Goal: Task Accomplishment & Management: Complete application form

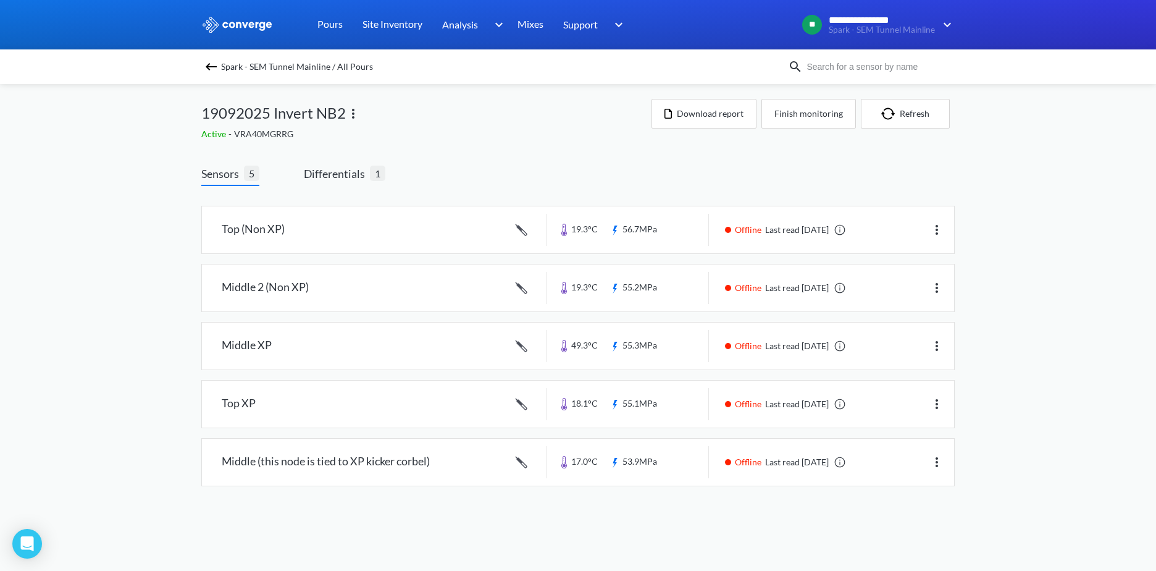
click at [209, 72] on img at bounding box center [211, 66] width 15 height 15
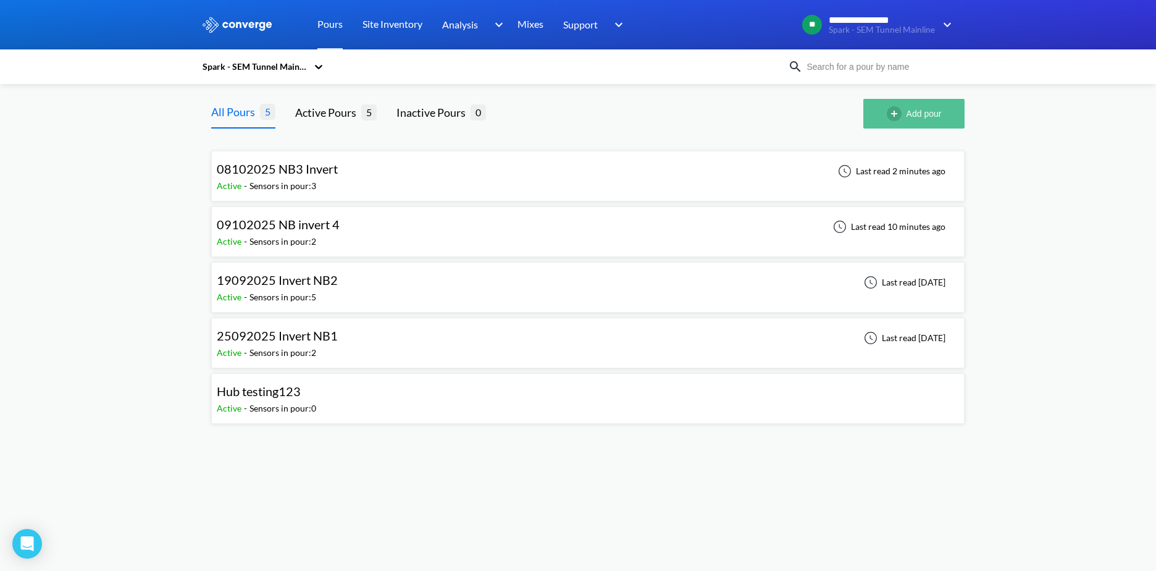
click at [890, 109] on img "button" at bounding box center [897, 113] width 20 height 15
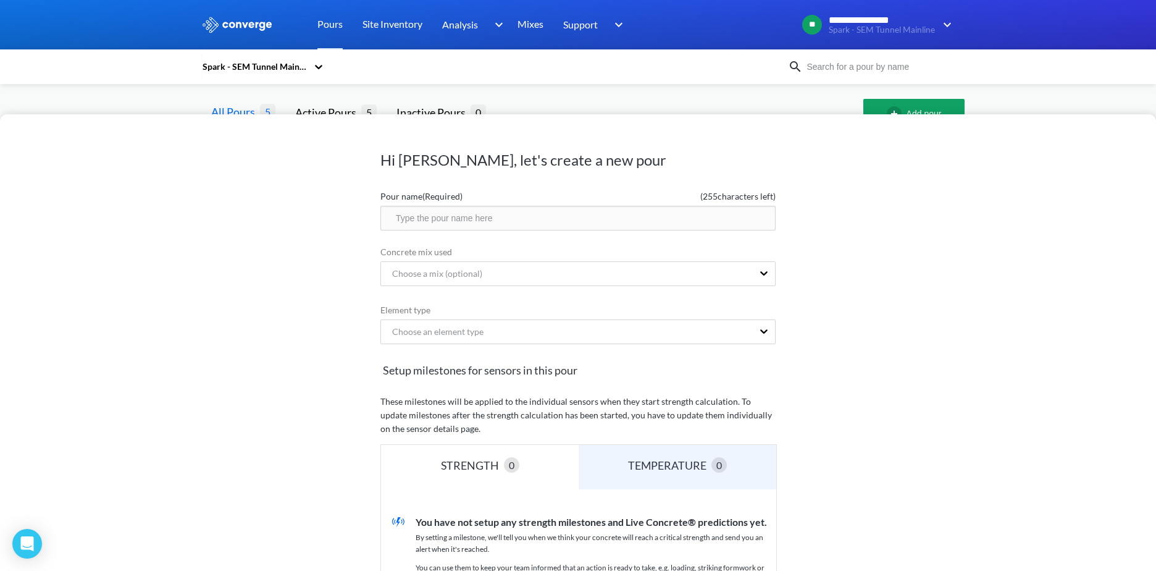
click at [490, 210] on input "text" at bounding box center [577, 218] width 395 height 25
click at [279, 173] on div "Hi Dan, let's create a new pour Pour name (Required) ( 255 characters left) Con…" at bounding box center [578, 342] width 1156 height 456
click at [568, 86] on div "Hi Dan, let's create a new pour Pour name (Required) ( 255 characters left) Con…" at bounding box center [578, 285] width 1156 height 571
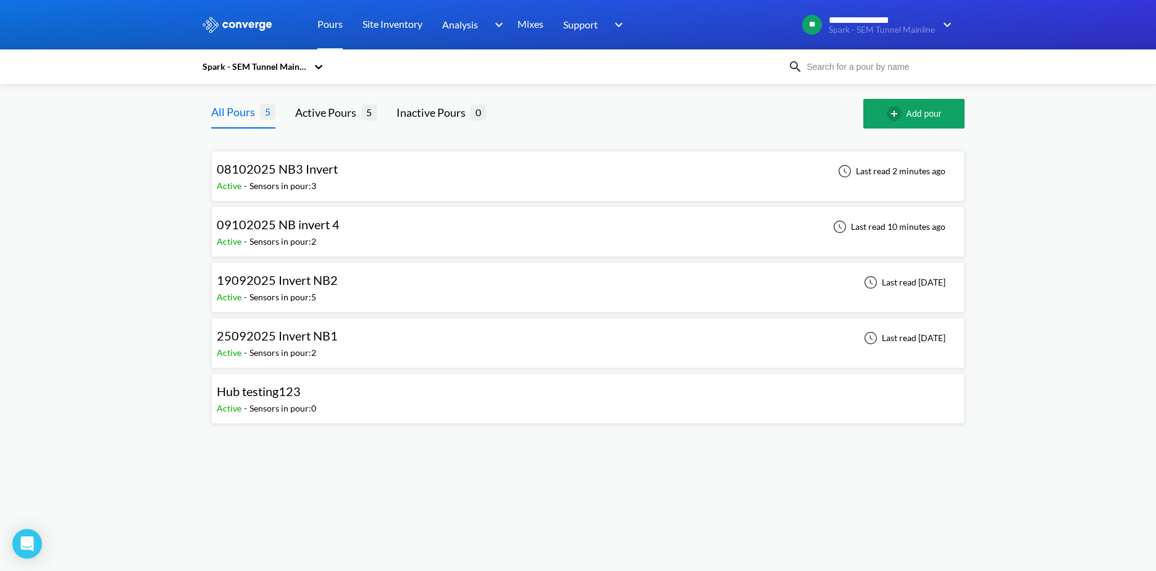
click at [278, 225] on span "09102025 NB invert 4" at bounding box center [278, 224] width 123 height 15
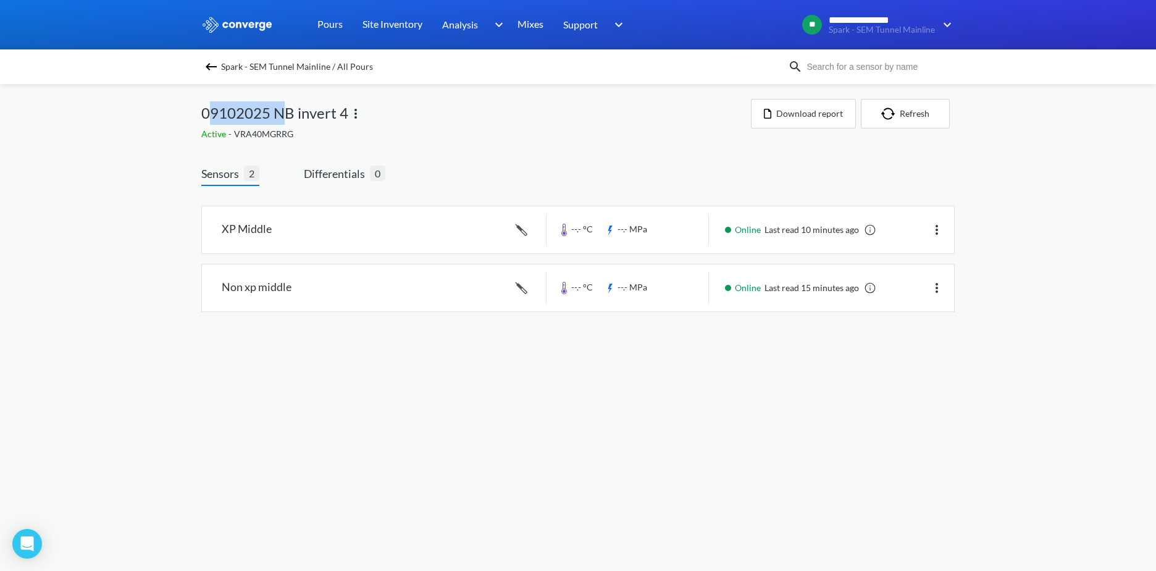
drag, startPoint x: 245, startPoint y: 117, endPoint x: 279, endPoint y: 120, distance: 34.1
click at [279, 120] on div "**********" at bounding box center [578, 168] width 1156 height 337
click at [302, 236] on link at bounding box center [578, 229] width 752 height 47
drag, startPoint x: 206, startPoint y: 111, endPoint x: 274, endPoint y: 104, distance: 68.3
click at [274, 104] on span "09102025 NB invert 4" at bounding box center [274, 112] width 147 height 23
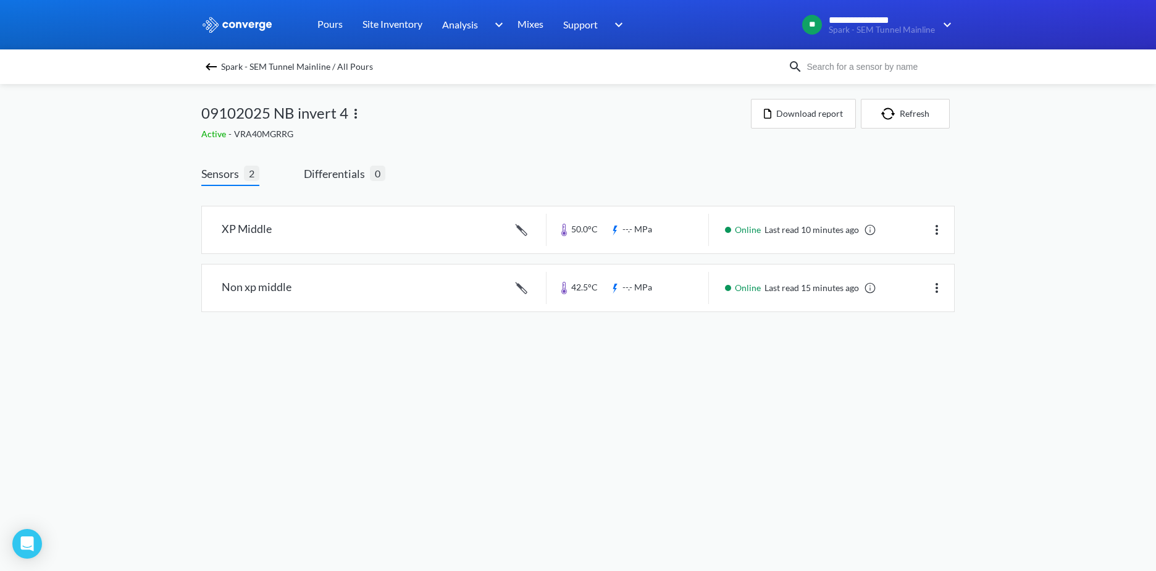
click at [546, 126] on div "09102025 NB invert 4" at bounding box center [476, 113] width 550 height 28
click at [216, 67] on img at bounding box center [211, 66] width 15 height 15
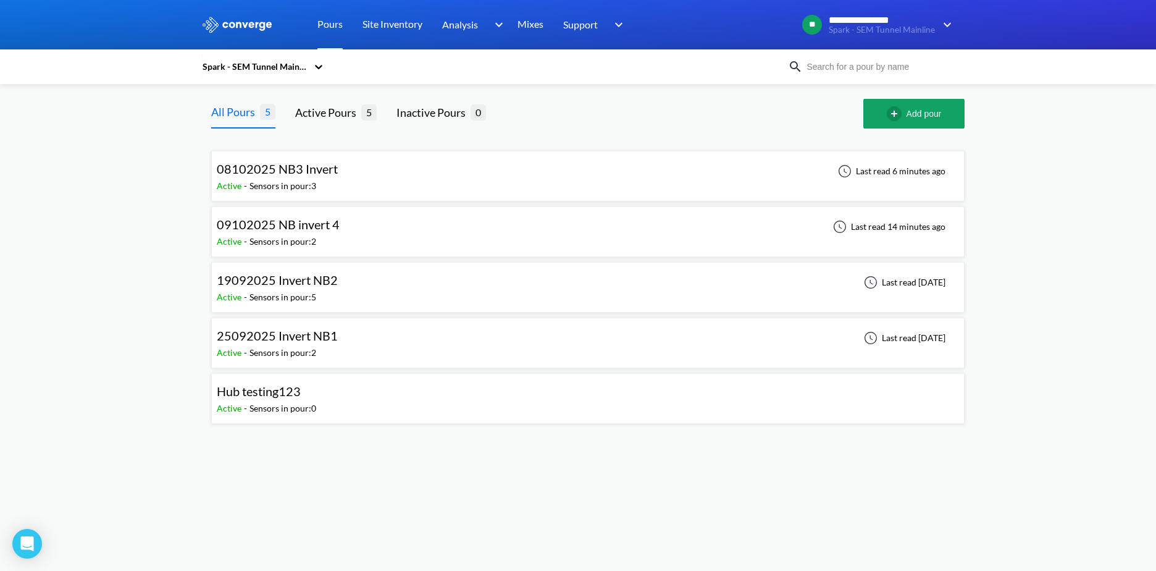
click at [357, 229] on div "09102025 NB invert 4 Active - Sensors in pour: 2 Last read 14 minutes ago" at bounding box center [588, 232] width 742 height 40
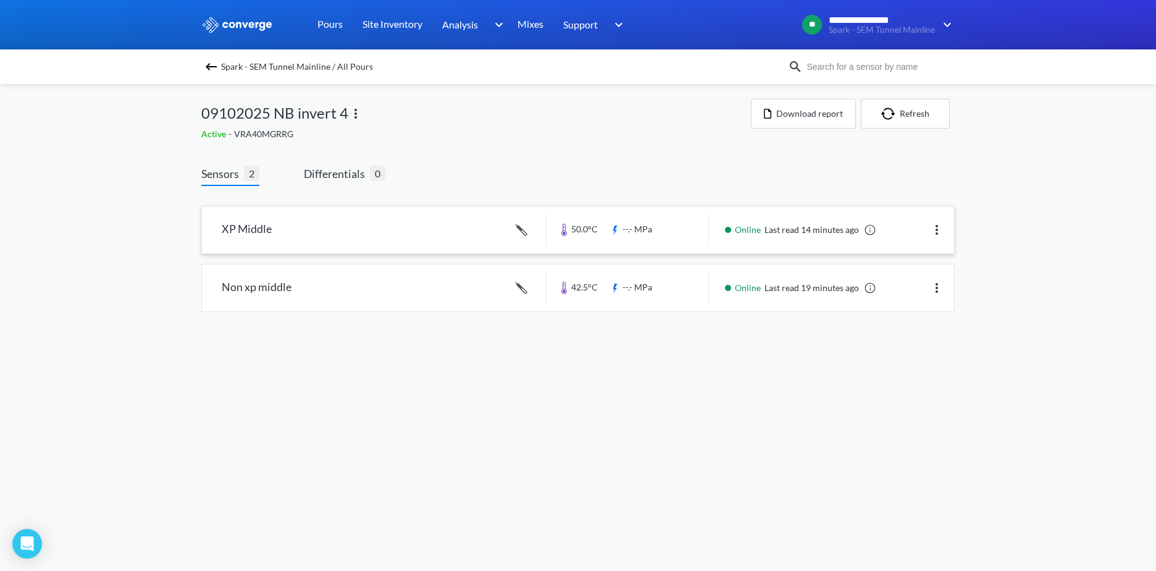
click at [354, 235] on link at bounding box center [578, 229] width 752 height 47
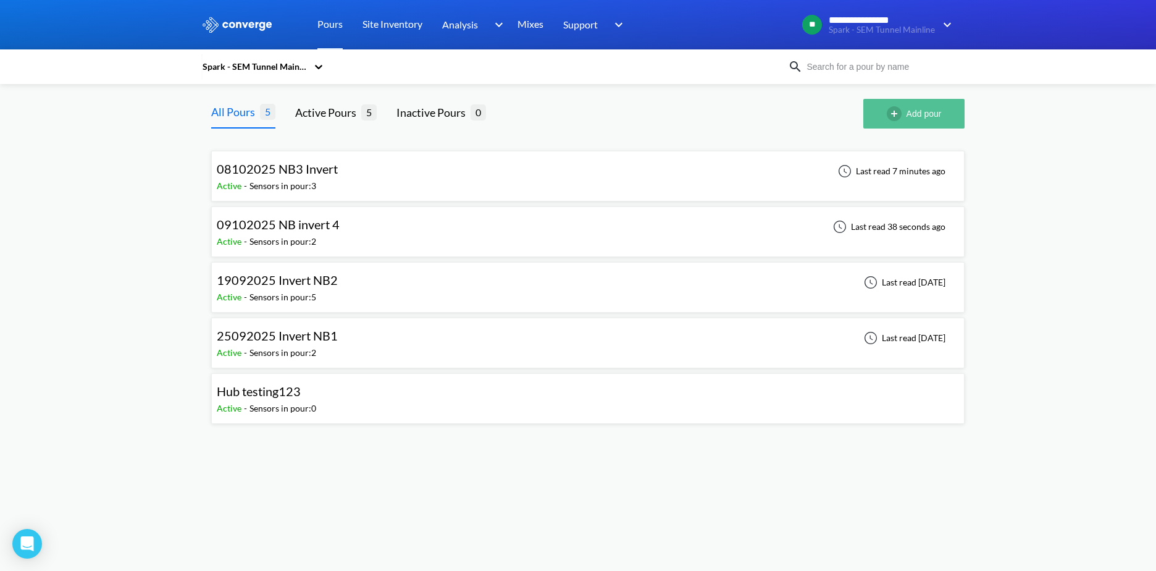
click at [892, 119] on img "button" at bounding box center [897, 113] width 20 height 15
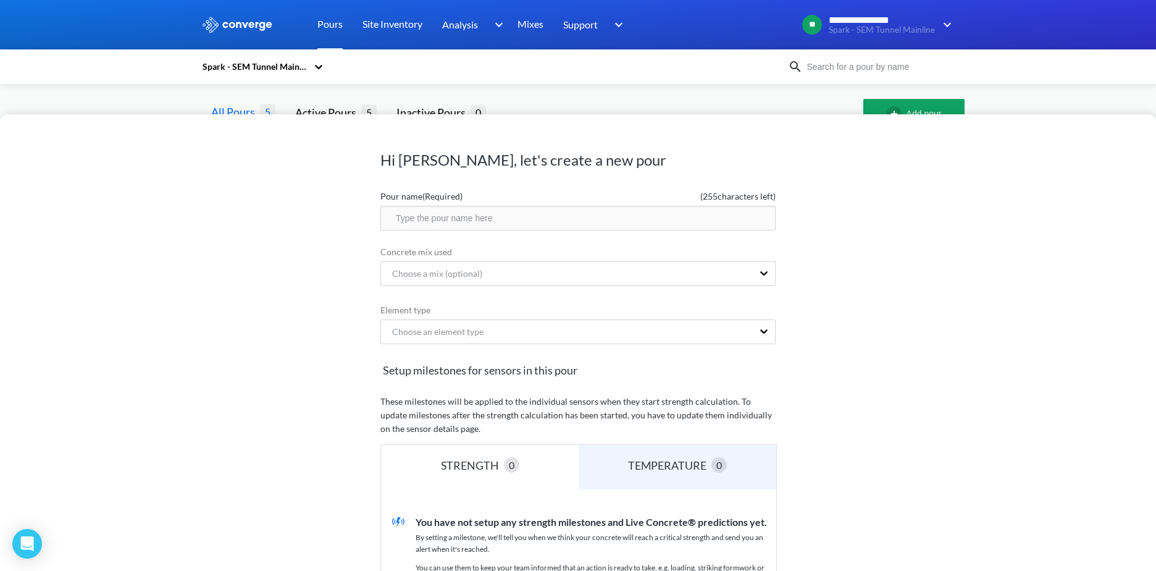
click at [558, 226] on input "text" at bounding box center [577, 218] width 395 height 25
type input "2"
type input "1"
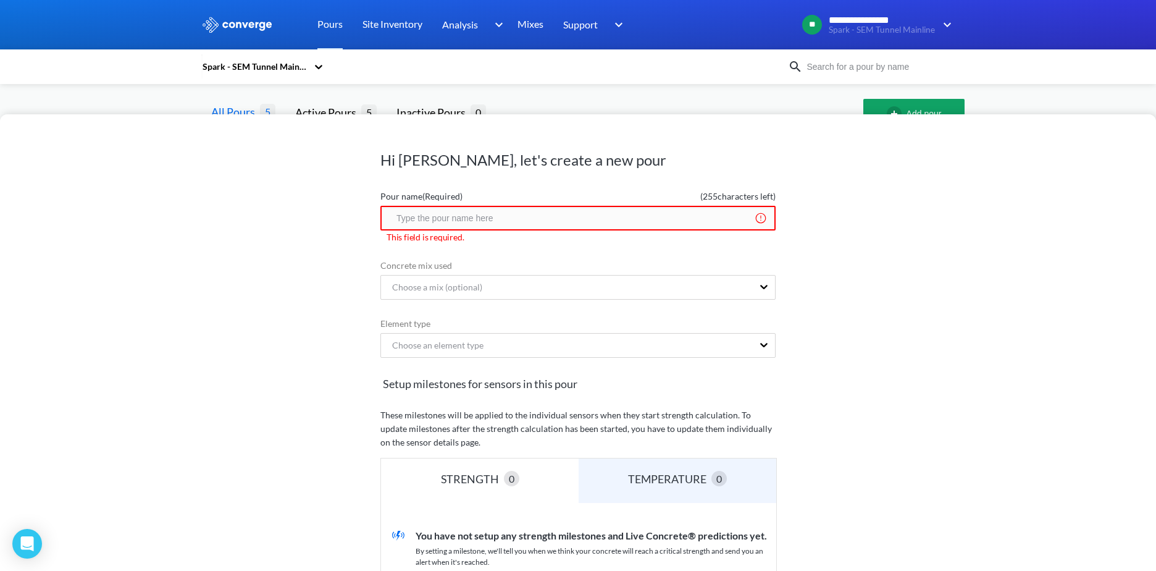
click at [653, 114] on div "Hi Dan, let's create a new pour Pour name (Required) ( 255 characters left) Thi…" at bounding box center [578, 342] width 1156 height 456
click at [658, 78] on div "Spark - SEM Tunnel Mainline" at bounding box center [494, 66] width 587 height 28
drag, startPoint x: 932, startPoint y: 77, endPoint x: 900, endPoint y: 77, distance: 31.5
click at [929, 77] on div "Spark - SEM Tunnel Mainline" at bounding box center [577, 66] width 753 height 28
click at [327, 110] on div "Hi Dan, let's create a new pour Pour name (Required) ( 255 characters left) Thi…" at bounding box center [578, 285] width 1156 height 571
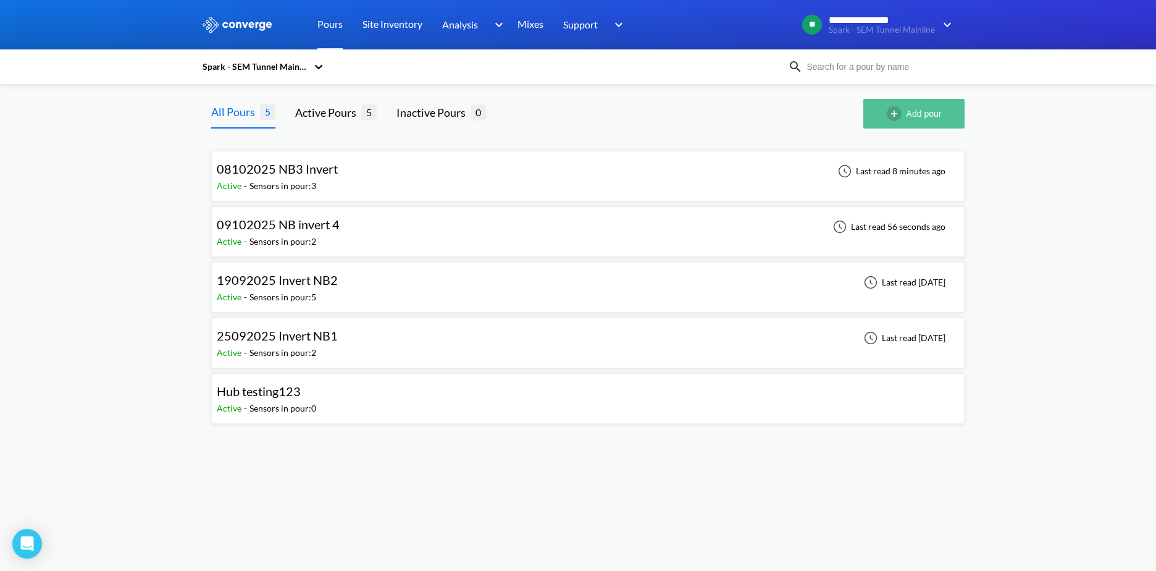
click at [887, 121] on button "Add pour" at bounding box center [913, 114] width 101 height 30
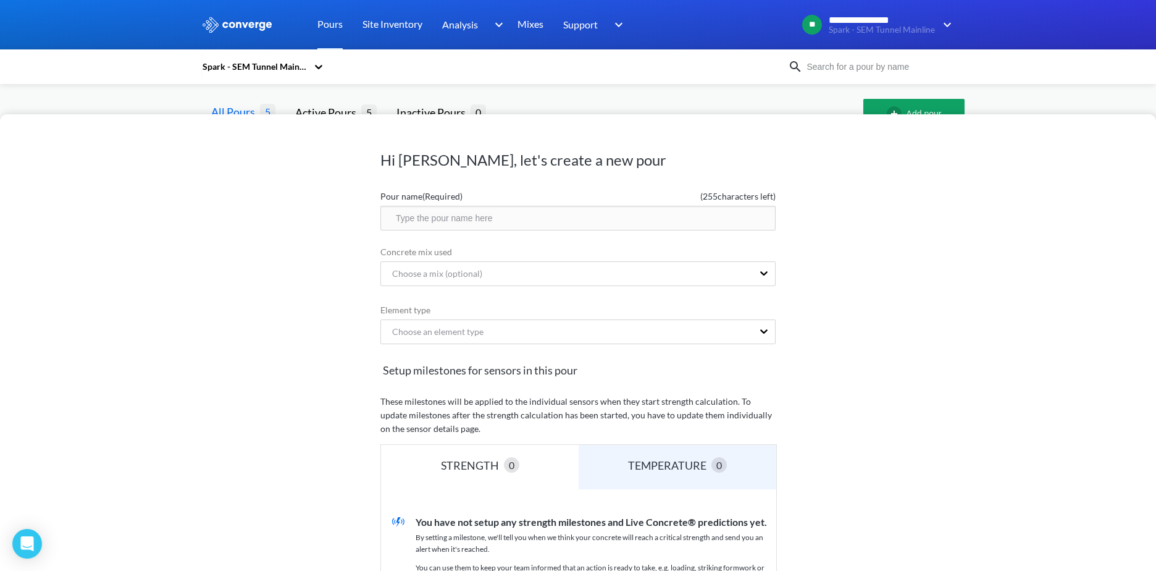
click at [522, 218] on input "text" at bounding box center [577, 218] width 395 height 25
type input "10102025 SB1 Invert"
click at [474, 268] on div "Choose a mix (optional)" at bounding box center [432, 274] width 100 height 14
click at [313, 299] on div "Hi Dan, let's create a new pour Pour name (Required) ( 236 characters left) 101…" at bounding box center [578, 342] width 1156 height 456
click at [545, 278] on div "Choose a mix (optional)" at bounding box center [567, 273] width 372 height 23
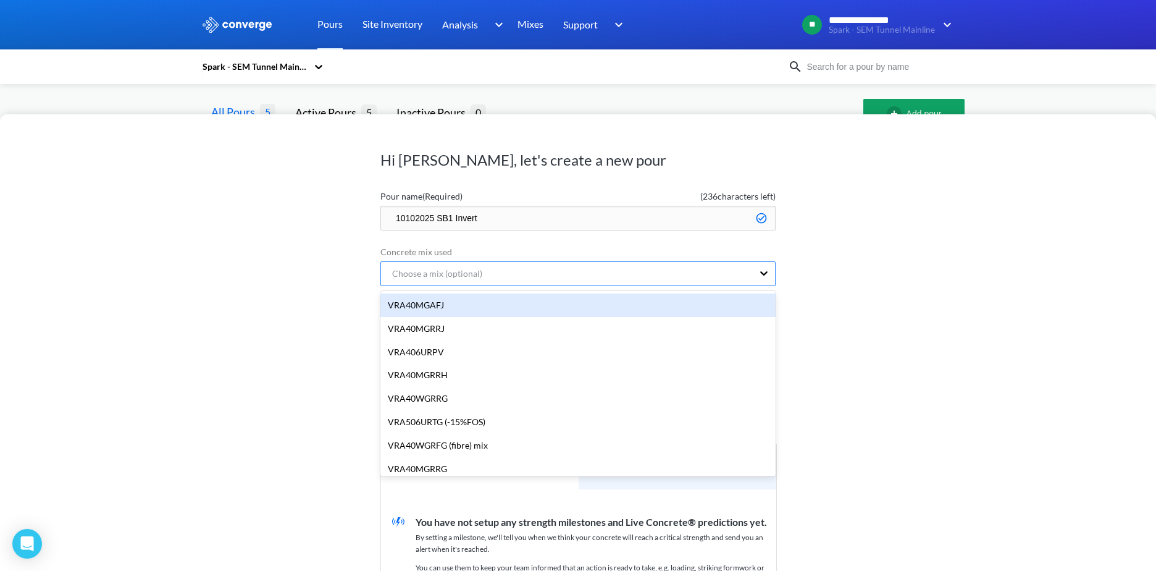
paste input "VRA40MGRRG"
type input "VRA40MGRRG"
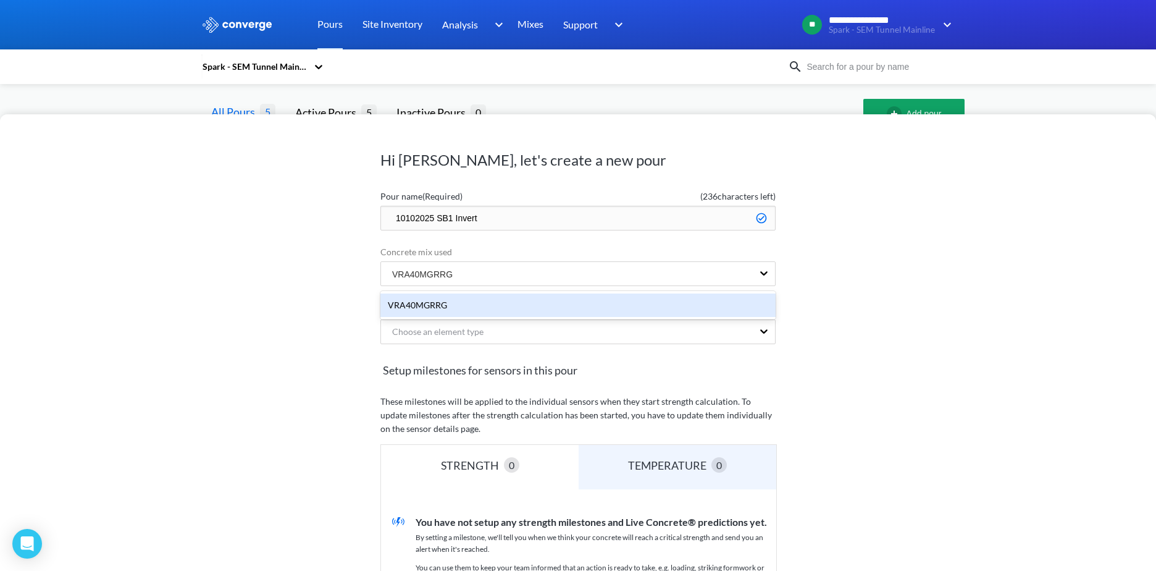
click at [493, 312] on div "VRA40MGRRG" at bounding box center [577, 304] width 395 height 23
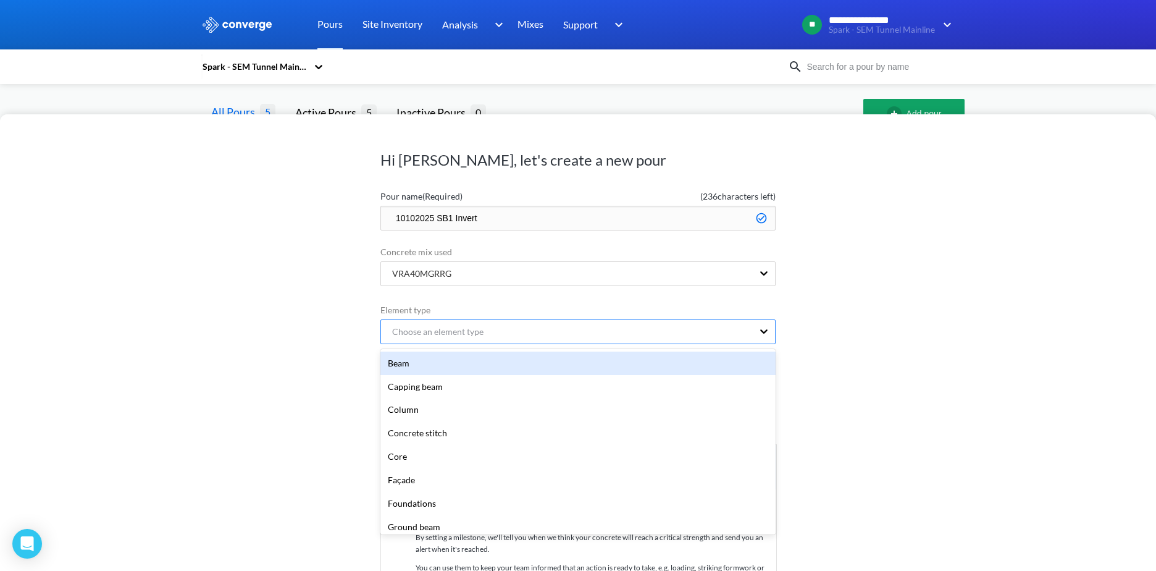
click at [455, 333] on div "Choose an element type" at bounding box center [432, 332] width 101 height 14
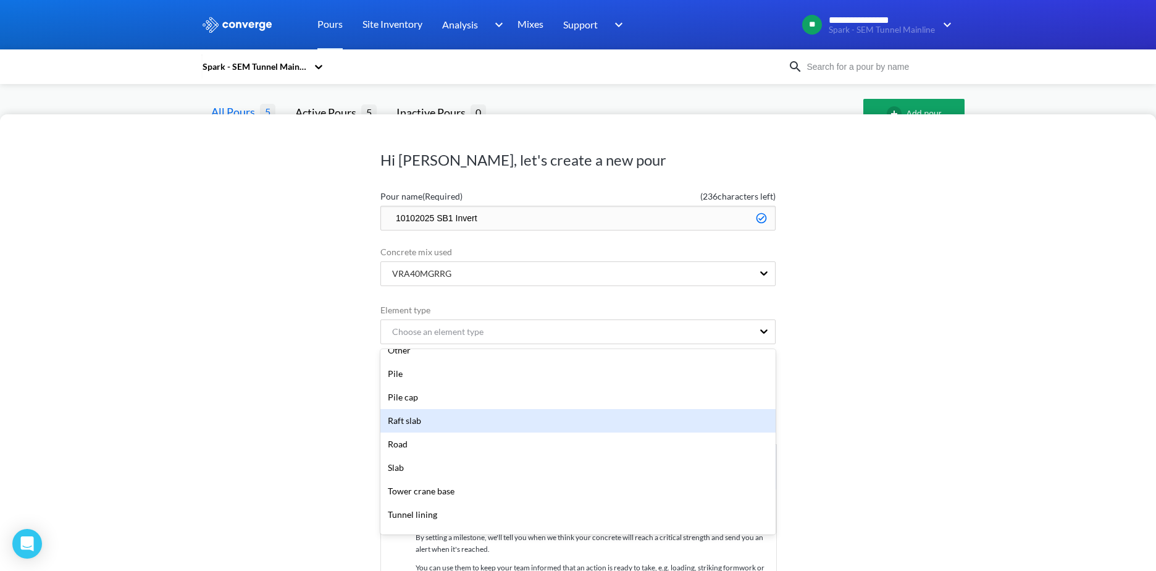
scroll to position [288, 0]
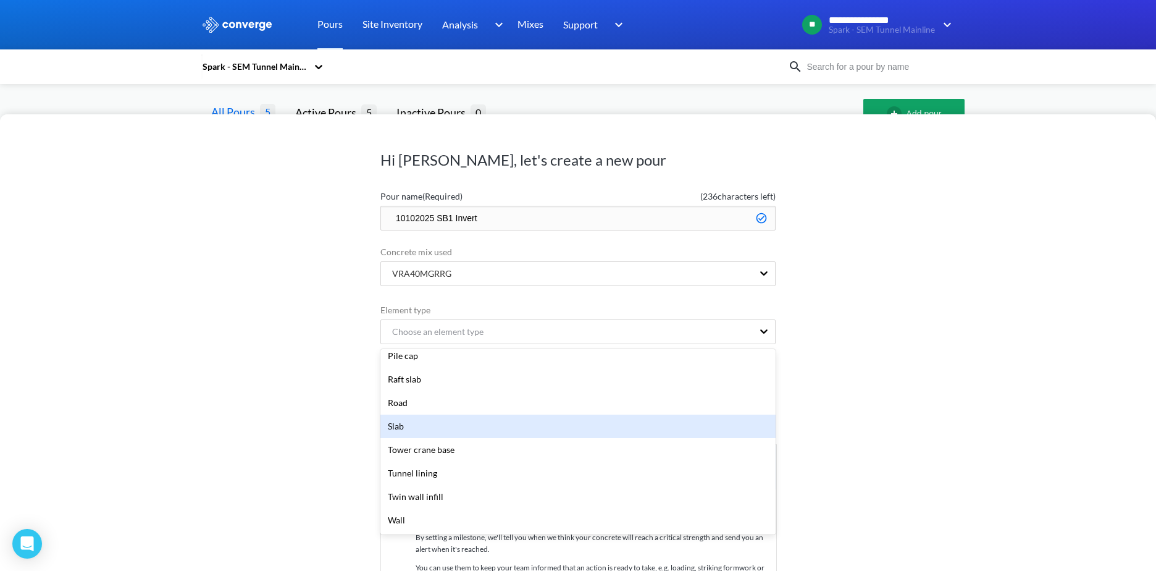
click at [505, 437] on div "Slab" at bounding box center [577, 425] width 395 height 23
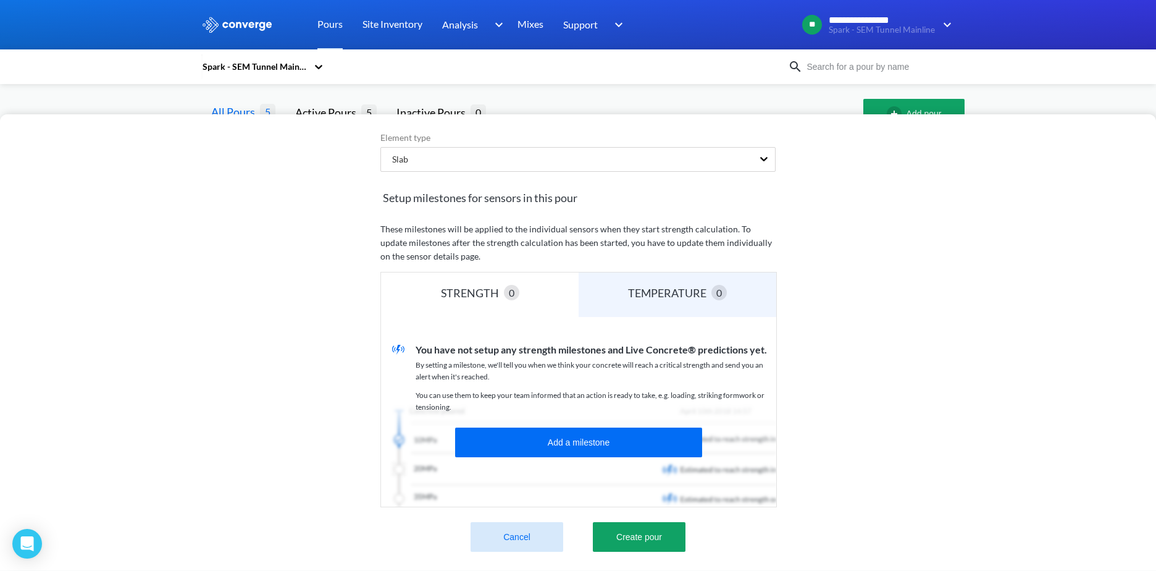
scroll to position [181, 0]
click at [566, 435] on button "Add a milestone" at bounding box center [578, 442] width 247 height 30
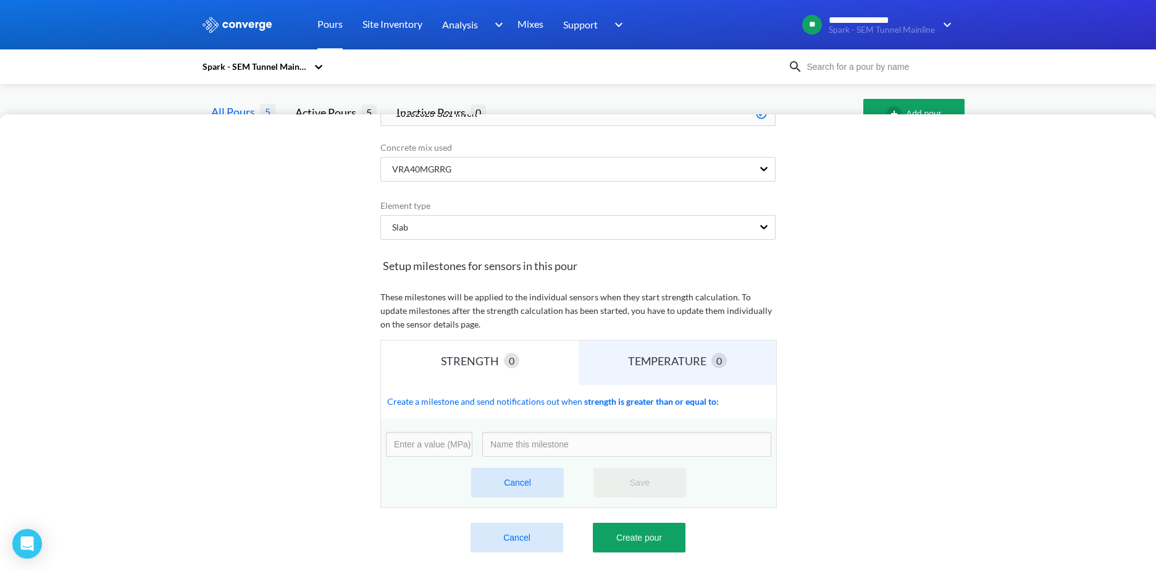
click at [415, 440] on input "number" at bounding box center [429, 444] width 86 height 25
click at [688, 361] on div "TEMPERATURE 0" at bounding box center [678, 362] width 198 height 44
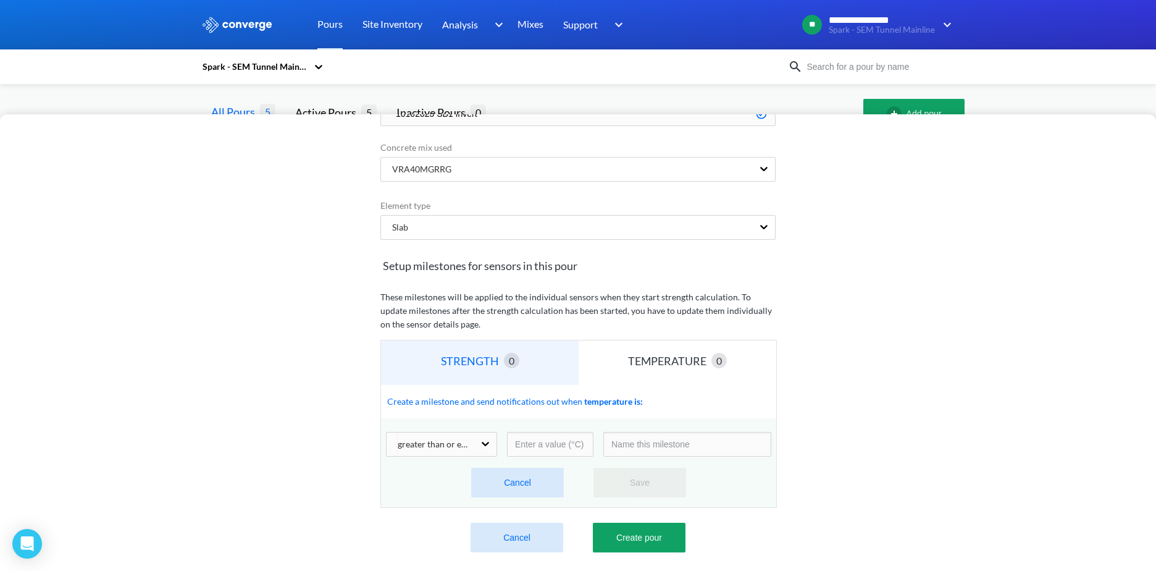
click at [465, 358] on div "STRENGTH" at bounding box center [472, 360] width 63 height 17
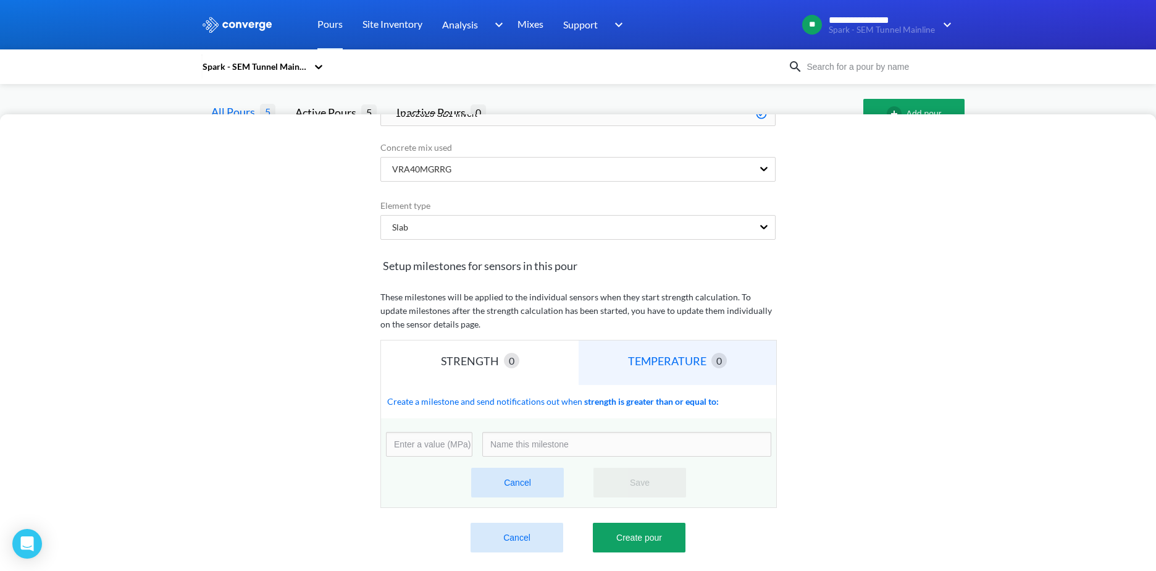
click at [632, 359] on div "TEMPERATURE" at bounding box center [669, 360] width 83 height 17
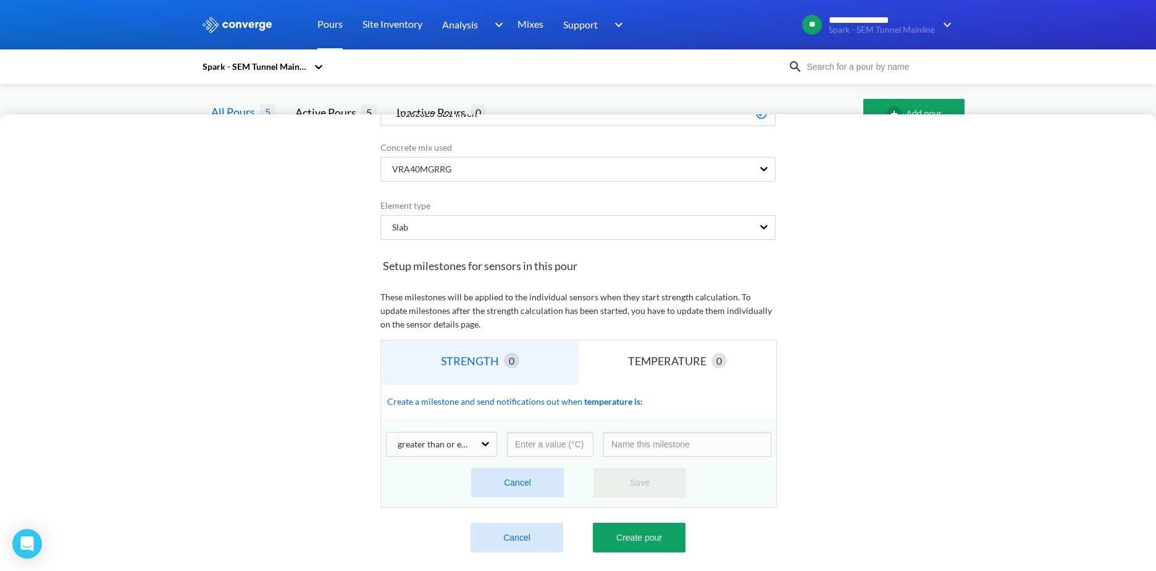
click at [476, 357] on div "STRENGTH" at bounding box center [472, 360] width 63 height 17
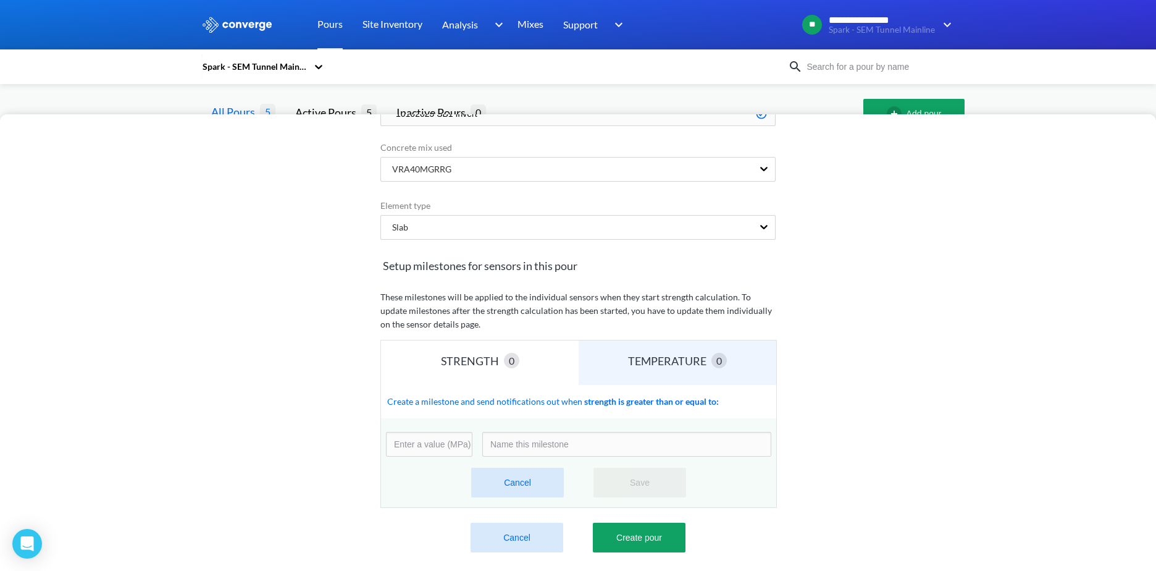
click at [434, 437] on input "number" at bounding box center [429, 444] width 86 height 25
click at [514, 434] on input at bounding box center [626, 444] width 289 height 25
click at [347, 424] on div "Hi Dan, let's create a new pour Pour name (Required) ( 236 characters left) 101…" at bounding box center [578, 342] width 1156 height 456
click at [636, 354] on div "TEMPERATURE" at bounding box center [669, 360] width 83 height 17
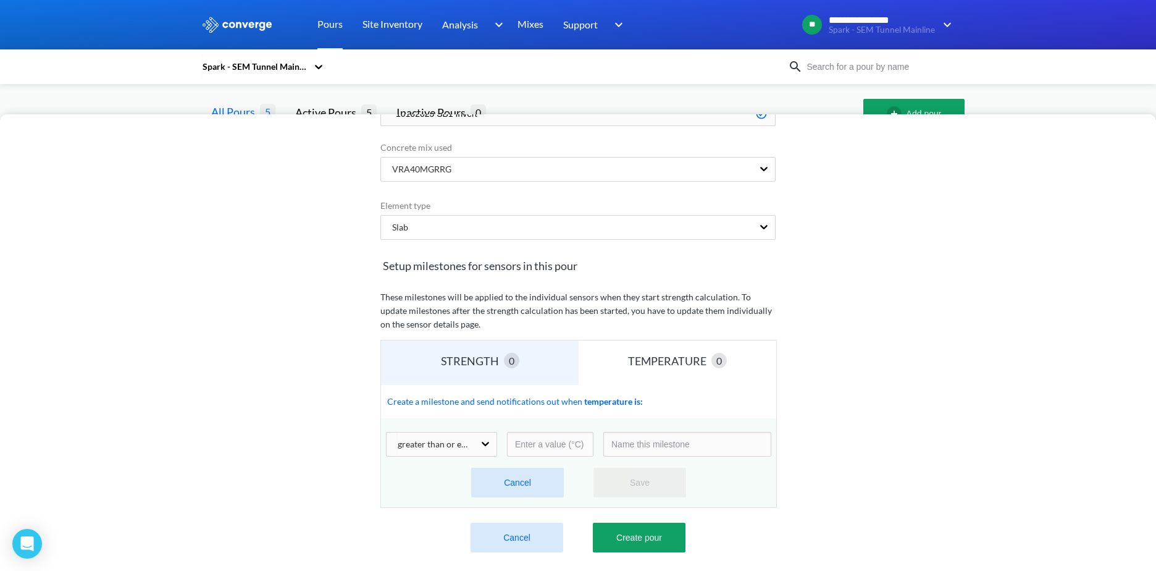
click at [514, 468] on button "Cancel" at bounding box center [517, 483] width 93 height 30
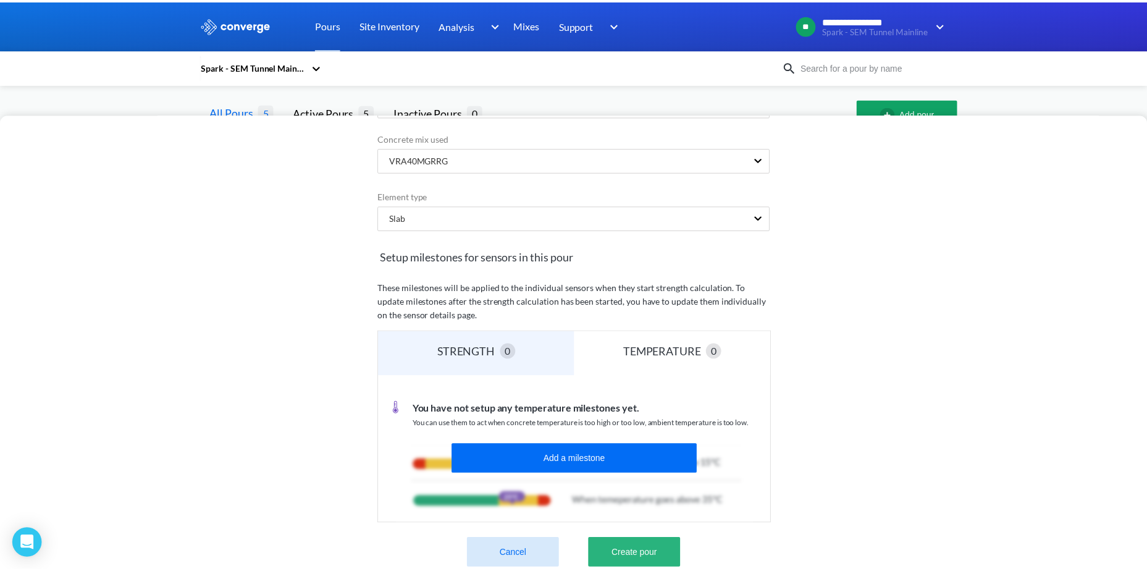
scroll to position [139, 0]
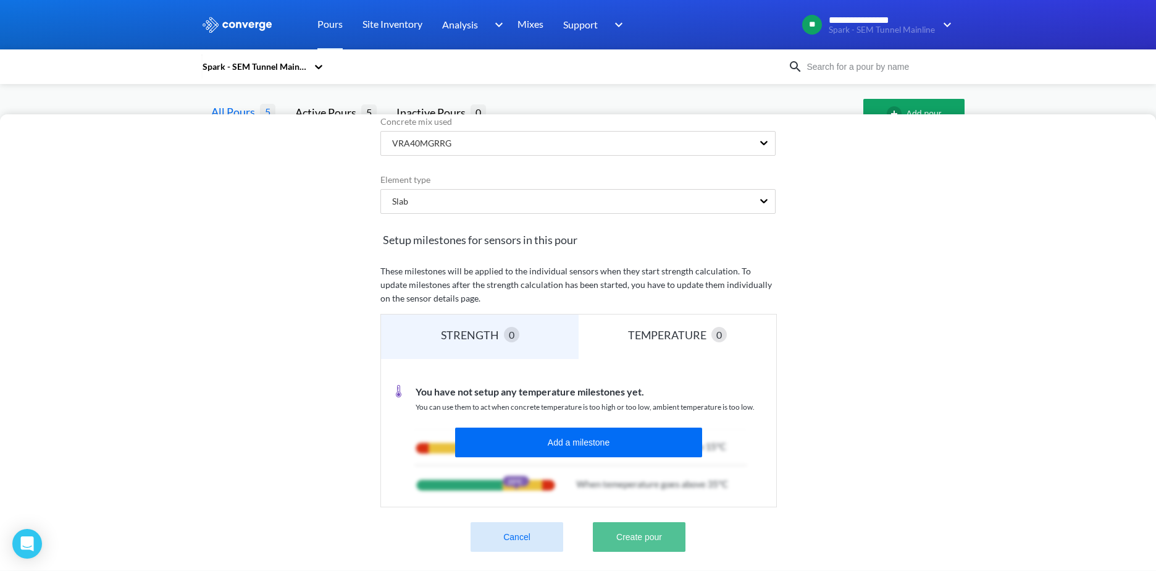
click at [650, 530] on button "Create pour" at bounding box center [639, 537] width 93 height 30
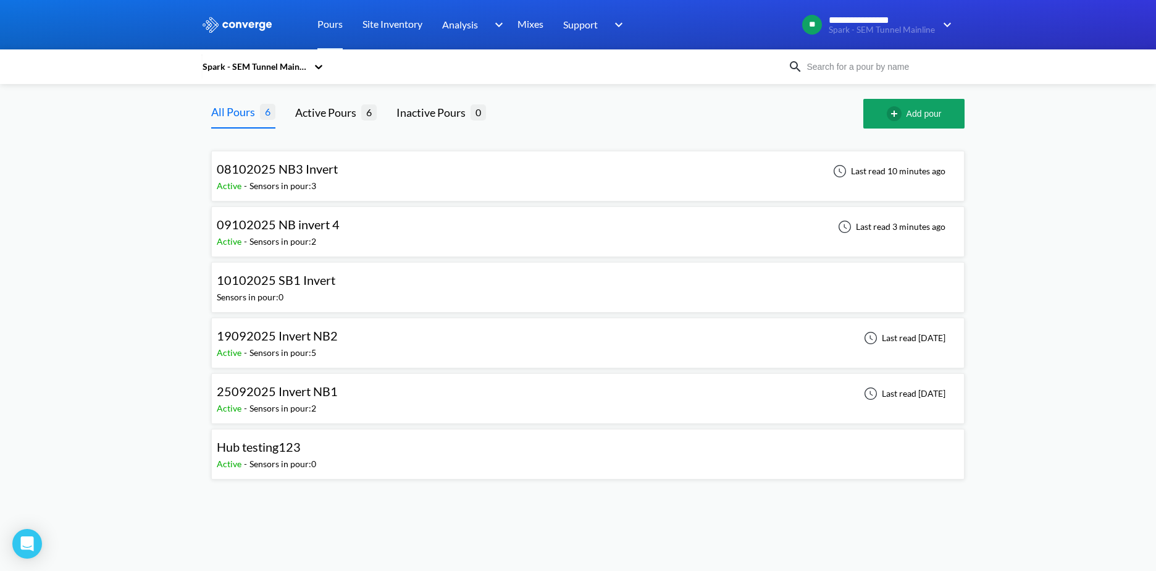
click at [308, 280] on span "10102025 SB1 Invert" at bounding box center [276, 279] width 119 height 15
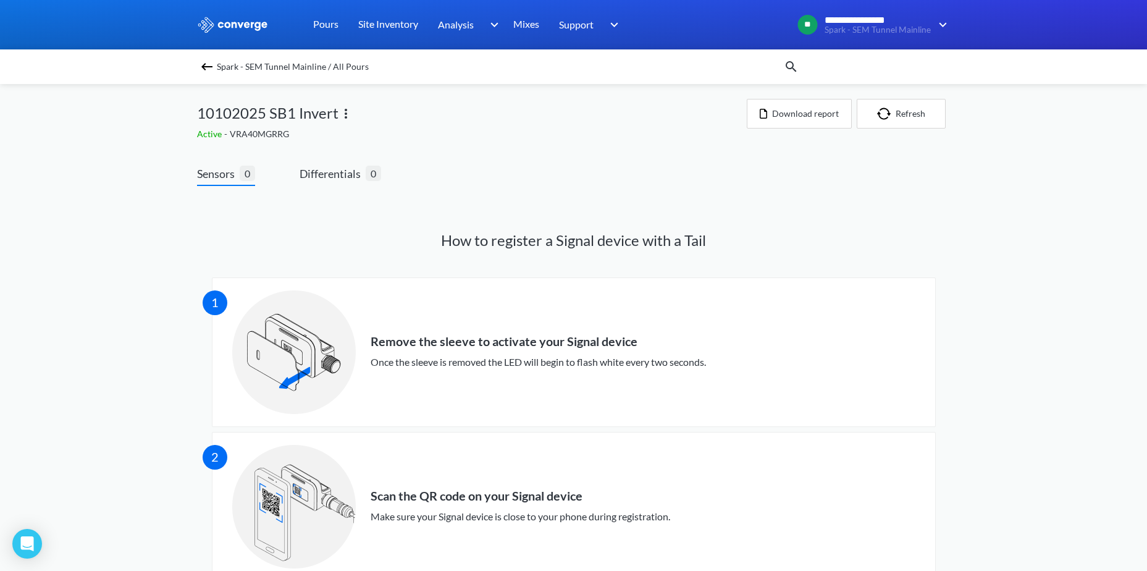
click at [205, 65] on img at bounding box center [206, 66] width 15 height 15
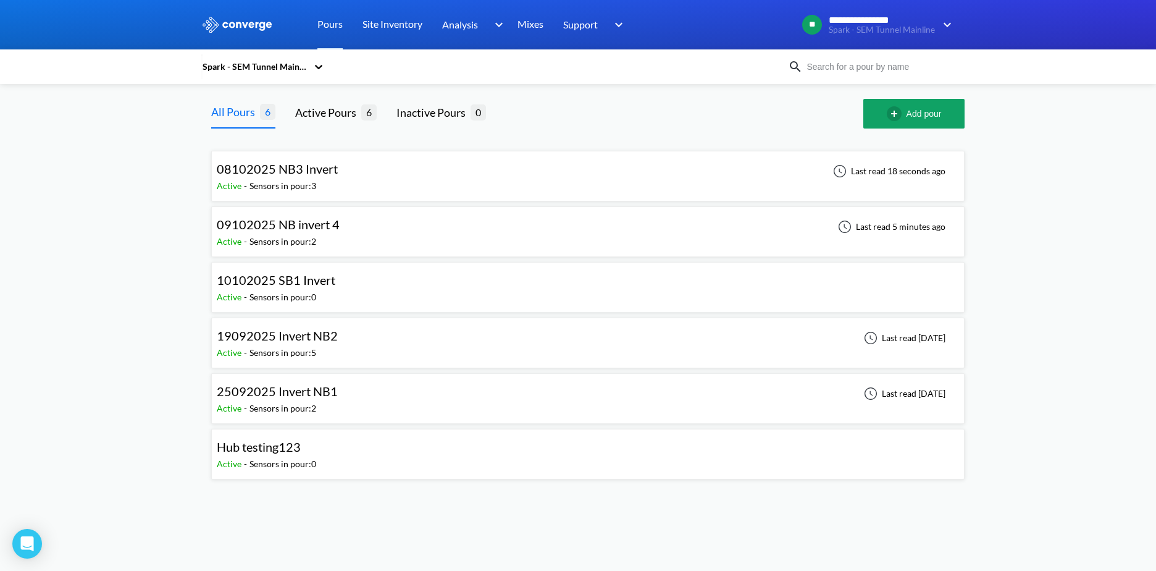
click at [345, 177] on div "08102025 NB3 Invert Active - Sensors in pour: 3 Last read 18 seconds ago" at bounding box center [588, 176] width 742 height 40
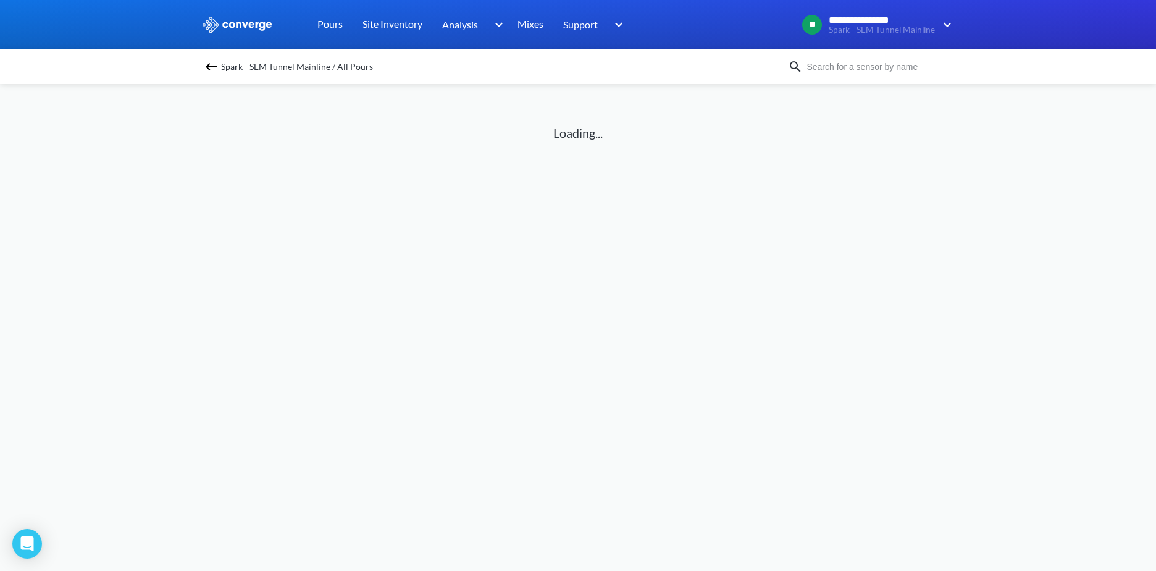
click at [215, 70] on img at bounding box center [211, 66] width 15 height 15
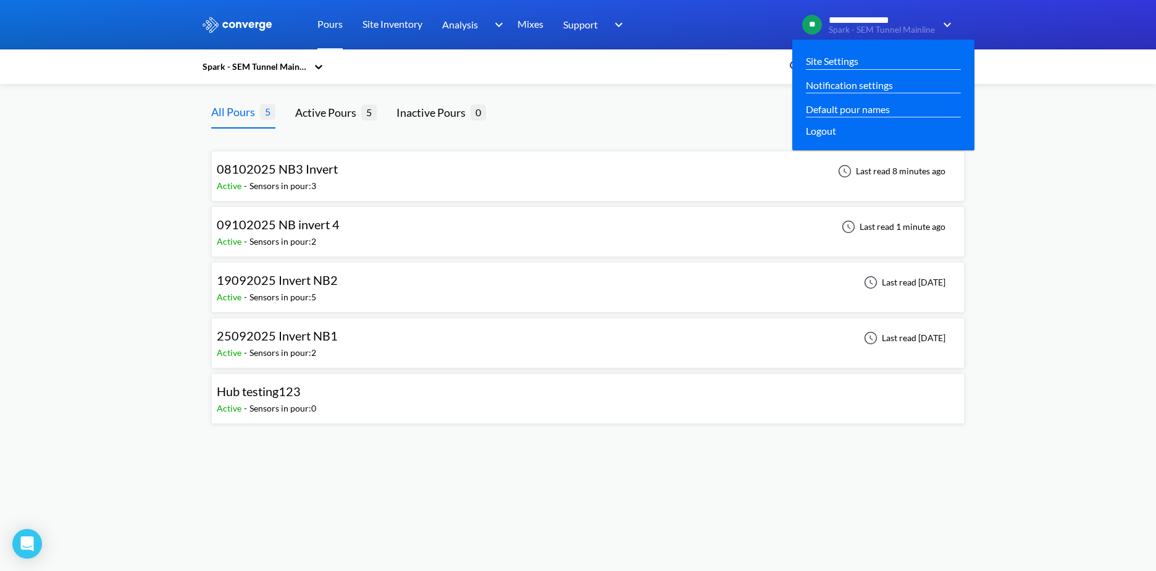
click at [839, 28] on span "Spark - SEM Tunnel Mainline" at bounding box center [882, 29] width 106 height 9
click at [833, 52] on div "Site Settings" at bounding box center [883, 61] width 162 height 24
click at [867, 28] on span "Spark - SEM Tunnel Mainline" at bounding box center [882, 29] width 106 height 9
click at [832, 124] on span "Logout" at bounding box center [821, 130] width 30 height 15
